Goal: Information Seeking & Learning: Learn about a topic

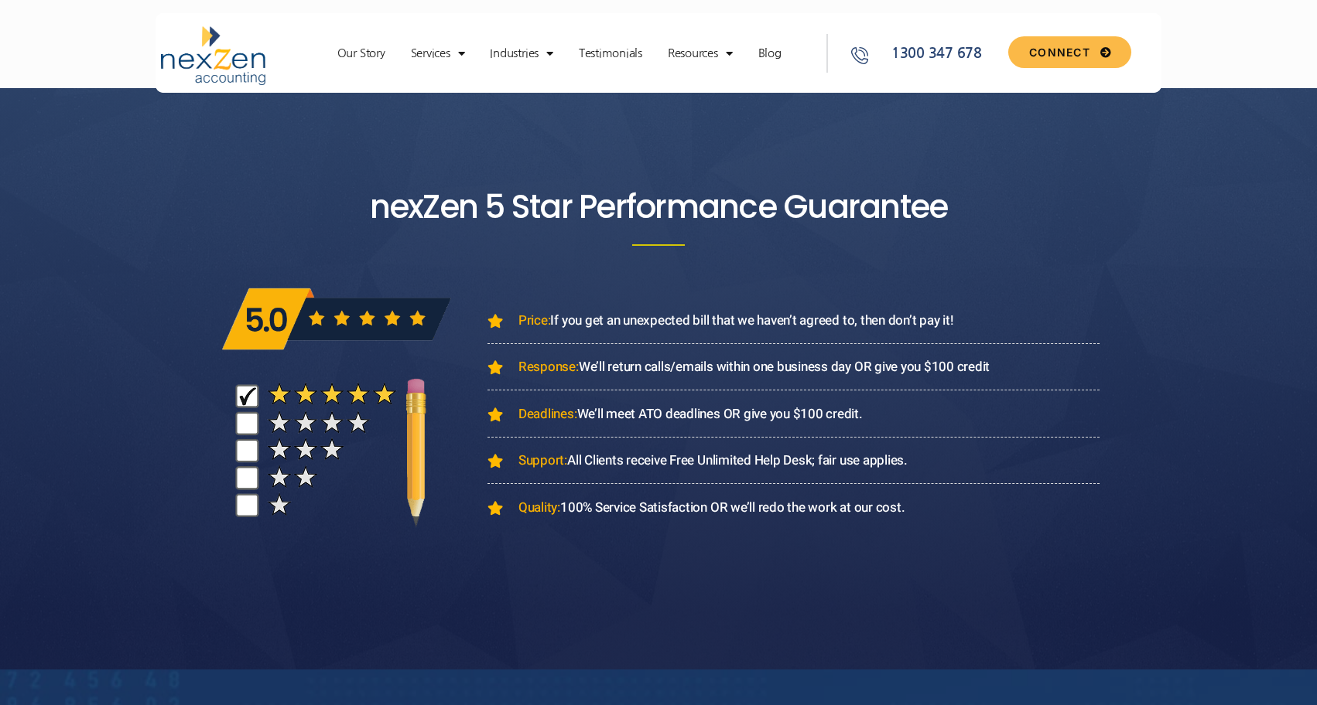
scroll to position [4089, 0]
click at [935, 323] on span "Price: If you get an unexpected bill that we haven’t agreed to, then don’t pay …" at bounding box center [733, 320] width 439 height 20
drag, startPoint x: 964, startPoint y: 323, endPoint x: 552, endPoint y: 326, distance: 411.5
click at [552, 326] on li "Price: If you get an unexpected bill that we haven’t agreed to, then don’t pay …" at bounding box center [793, 326] width 612 height 33
copy span "If you get an unexpected bill that we haven’t agreed to, then don’t pay it!"
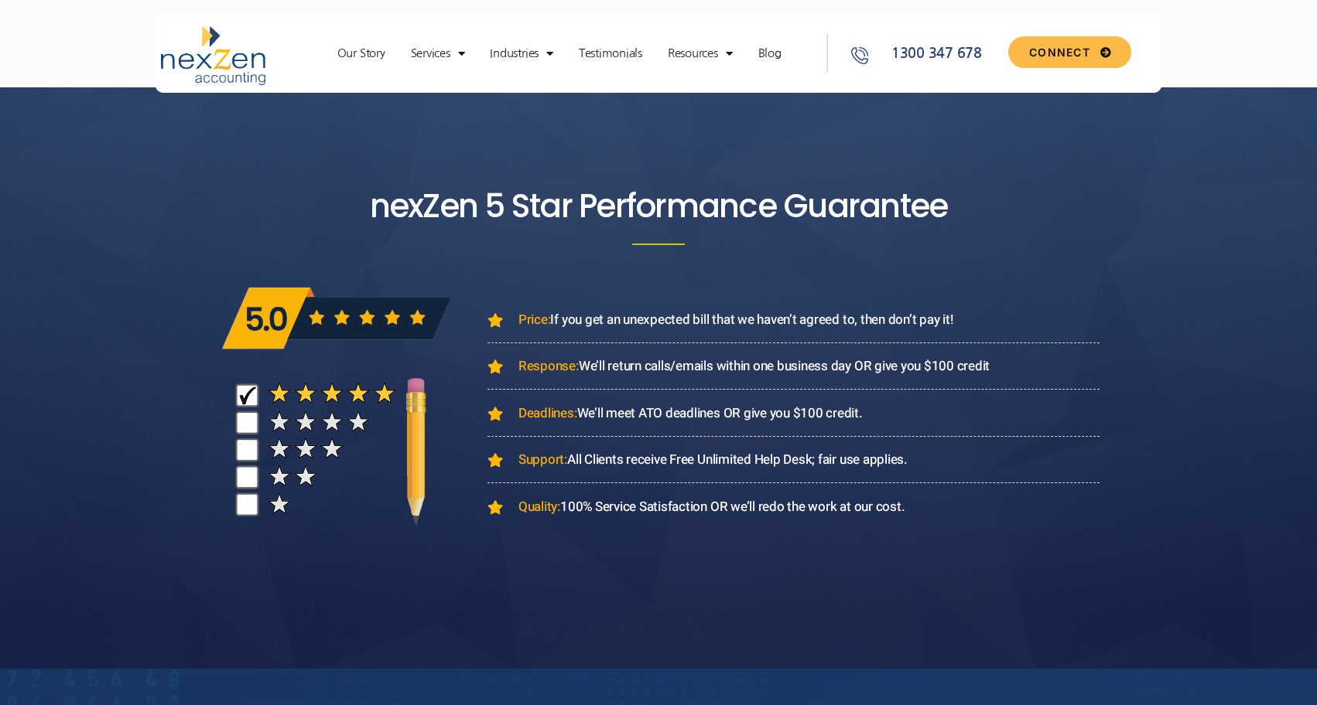
drag, startPoint x: 581, startPoint y: 366, endPoint x: 998, endPoint y: 363, distance: 417.0
click at [998, 363] on li "Response: We’ll return calls/emails within one business day OR give you $100 cr…" at bounding box center [793, 373] width 612 height 33
copy span "We’ll return calls/emails within one business day OR give you $100 credit"
click at [883, 423] on li "Deadlines: We’ll meet ATO deadlines OR give you $100 credit." at bounding box center [793, 420] width 612 height 33
drag, startPoint x: 883, startPoint y: 423, endPoint x: 588, endPoint y: 418, distance: 294.8
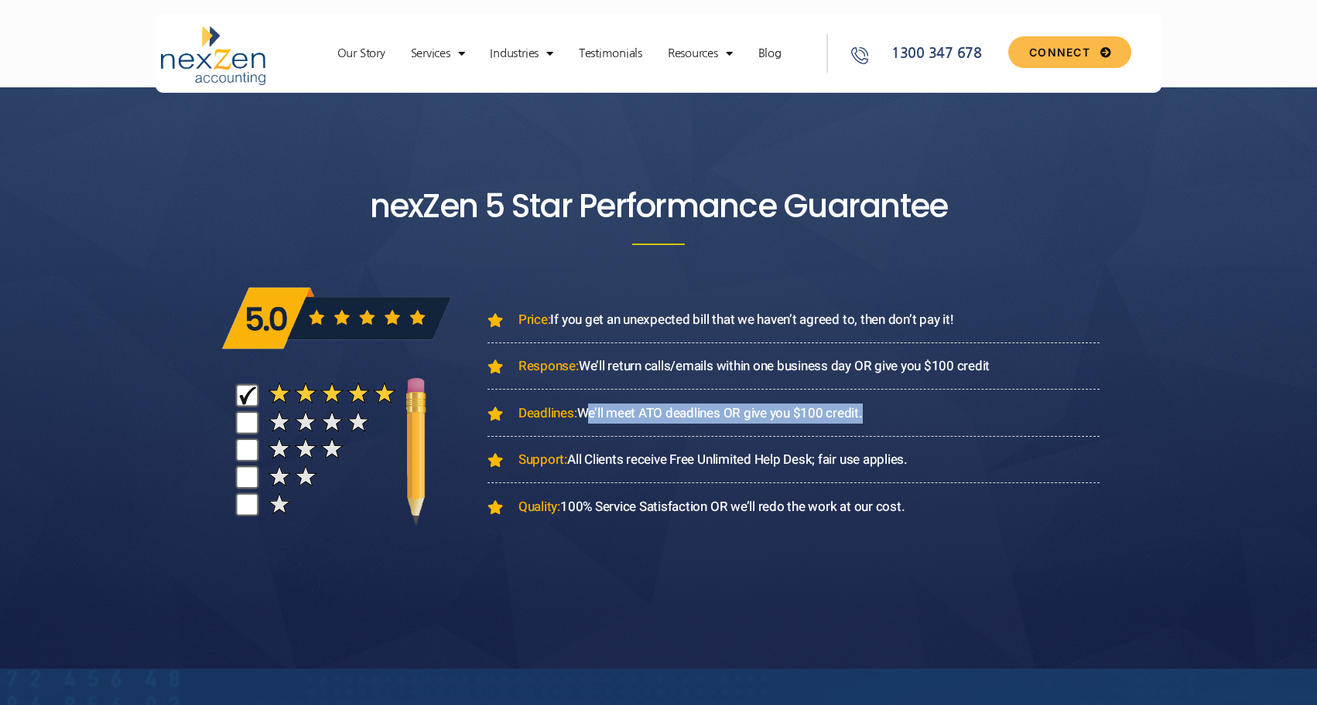
click at [588, 418] on li "Deadlines: We’ll meet ATO deadlines OR give you $100 credit." at bounding box center [793, 420] width 612 height 33
copy ul "We’ll meet ATO deadlines OR give you $100 credit."
click at [907, 445] on ul "Price: If you get an unexpected bill that we haven’t agreed to, then don’t pay …" at bounding box center [793, 413] width 612 height 207
click at [907, 463] on span "Support: All Clients receive Free Unlimited Help Desk; fair use applies." at bounding box center [710, 460] width 393 height 20
drag, startPoint x: 917, startPoint y: 463, endPoint x: 570, endPoint y: 456, distance: 346.6
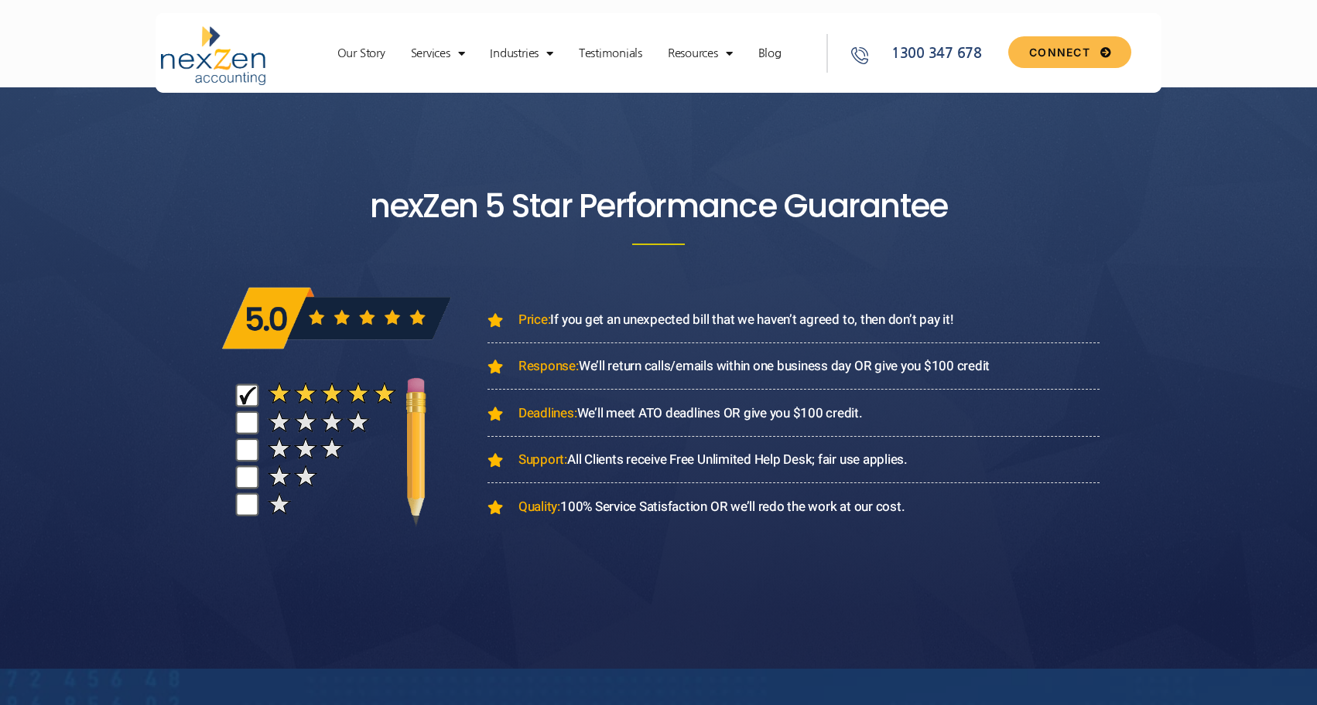
click at [570, 456] on li "Support: All Clients receive Free Unlimited Help Desk; fair use applies." at bounding box center [793, 466] width 612 height 33
copy span "All Clients receive Free Unlimited Help Desk; fair use applies."
click at [914, 507] on li "Quality: 100% Service Satisfaction OR we’ll redo the work at our cost." at bounding box center [793, 507] width 612 height 20
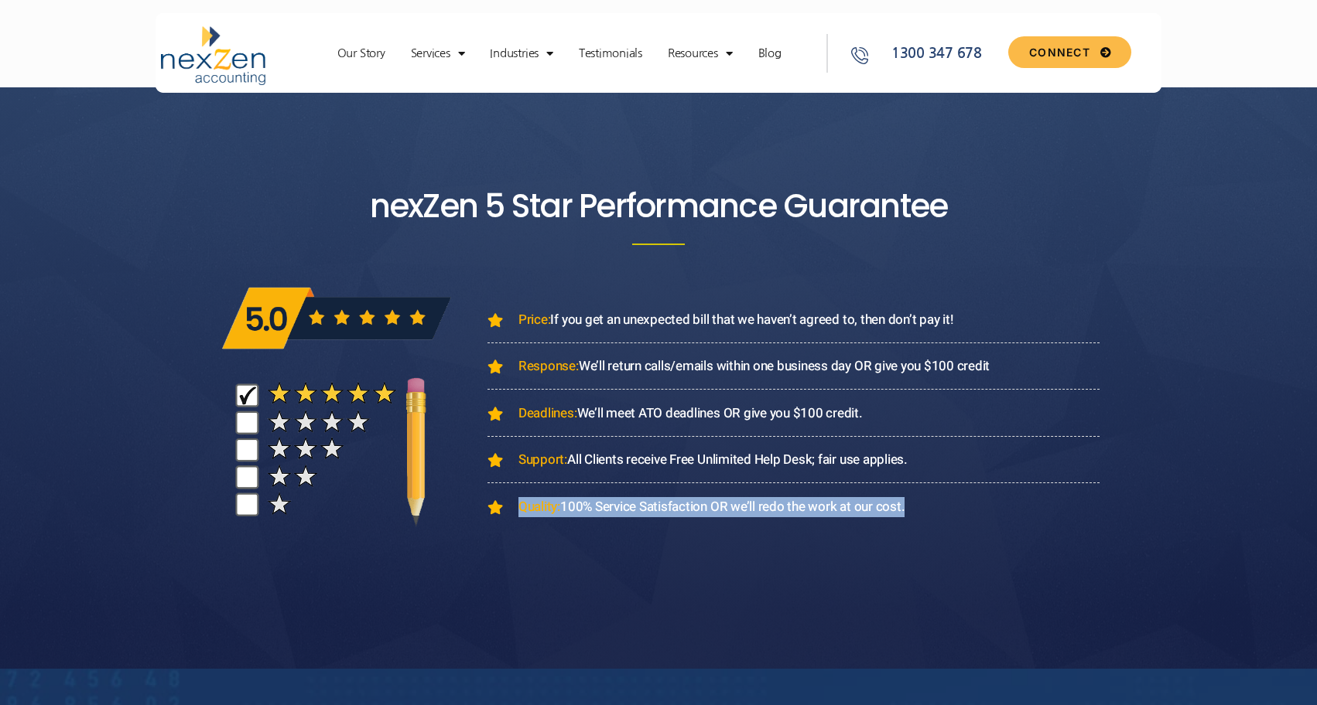
drag, startPoint x: 914, startPoint y: 507, endPoint x: 722, endPoint y: 507, distance: 192.6
click at [722, 507] on li "Quality: 100% Service Satisfaction OR we’ll redo the work at our cost." at bounding box center [793, 507] width 612 height 20
click at [722, 507] on span "Quality: 100% Service Satisfaction OR we’ll redo the work at our cost." at bounding box center [709, 507] width 390 height 20
drag, startPoint x: 565, startPoint y: 510, endPoint x: 916, endPoint y: 508, distance: 350.4
click at [916, 508] on li "Quality: 100% Service Satisfaction OR we’ll redo the work at our cost." at bounding box center [793, 507] width 612 height 20
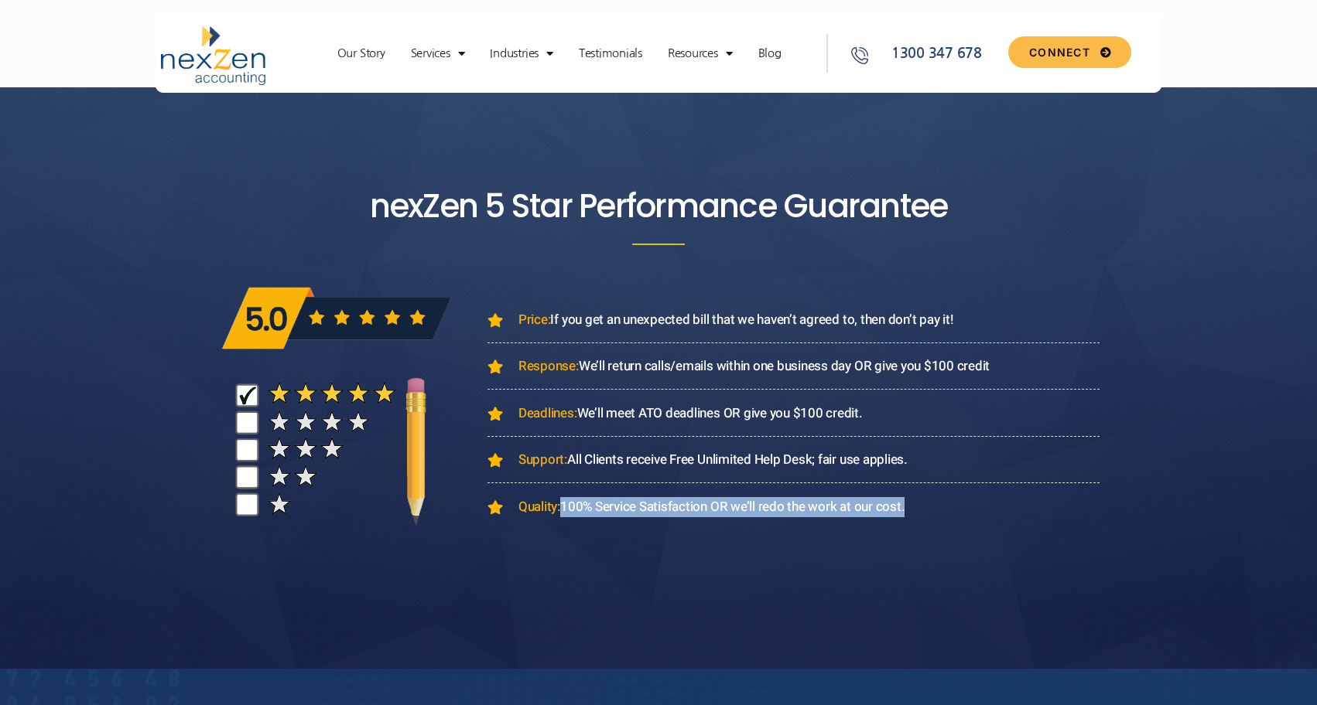
copy span "100% Service Satisfaction OR we’ll redo the work at our cost."
